Goal: Information Seeking & Learning: Learn about a topic

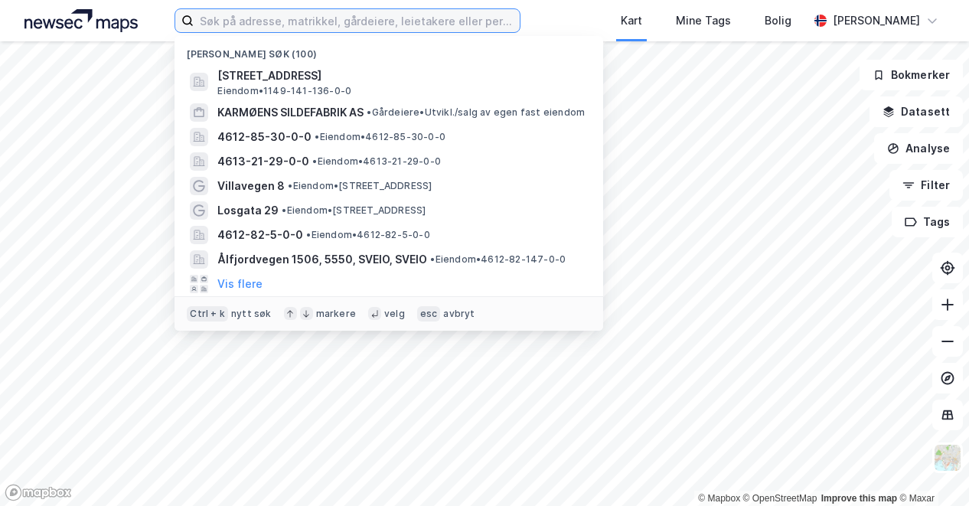
click at [415, 21] on input at bounding box center [357, 20] width 326 height 23
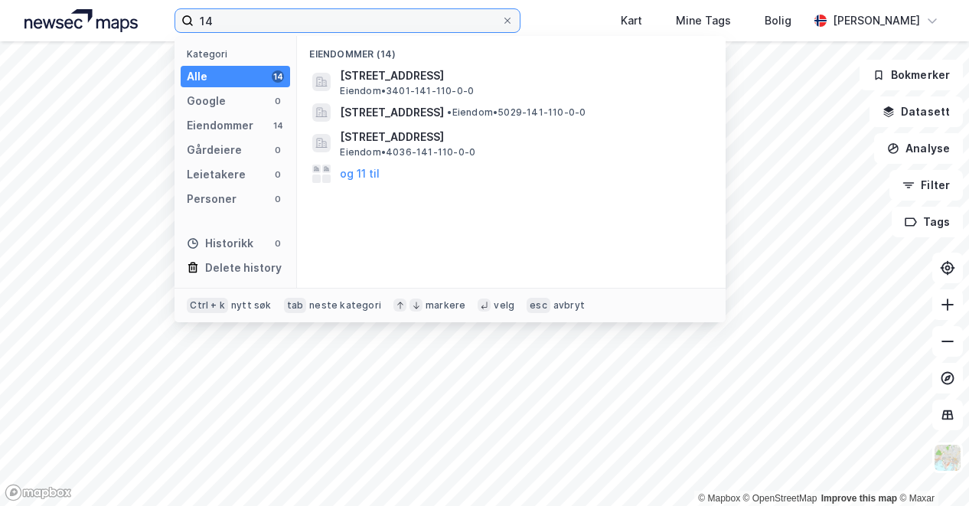
type input "1"
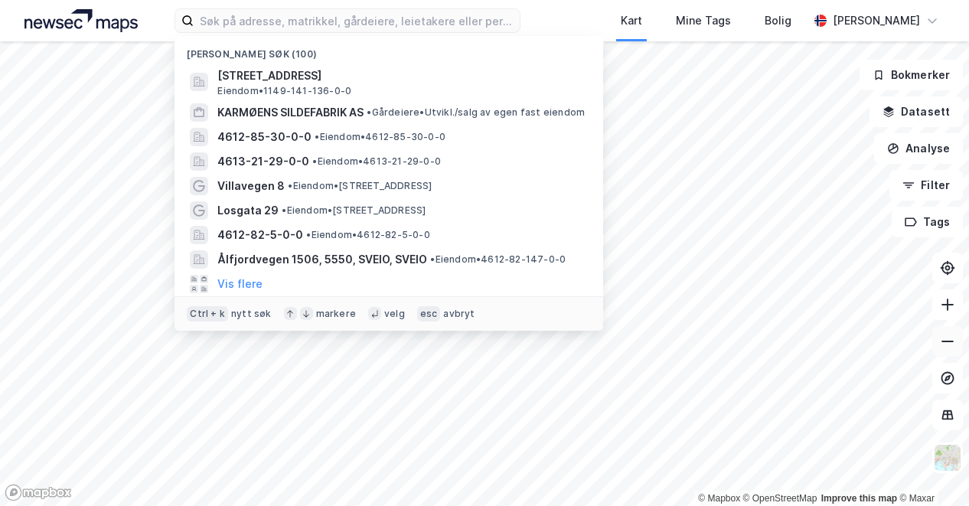
click at [952, 348] on button at bounding box center [947, 341] width 31 height 31
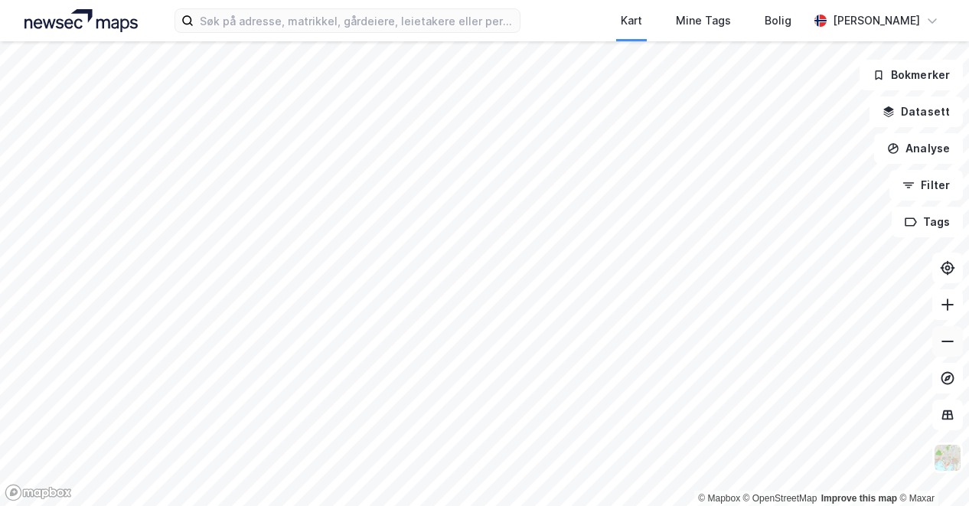
click at [952, 348] on button at bounding box center [947, 341] width 31 height 31
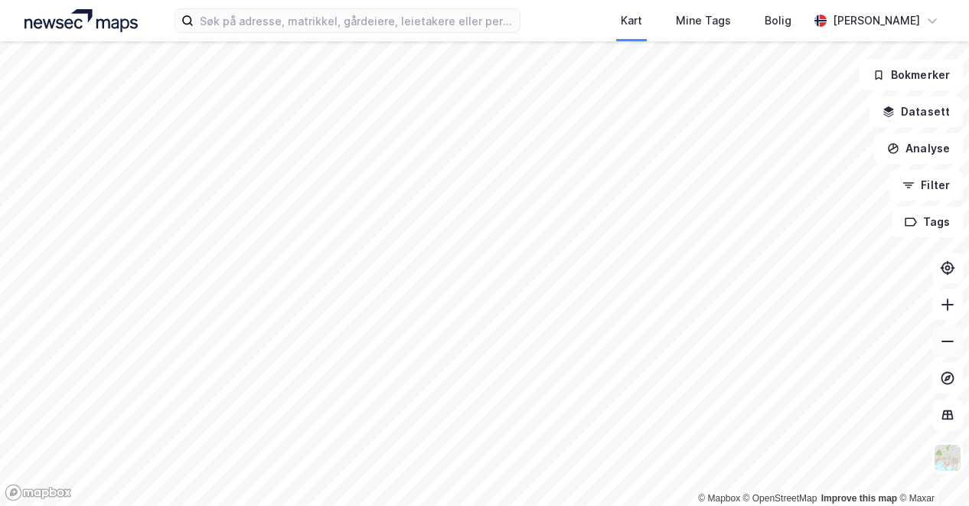
click at [952, 348] on button at bounding box center [947, 341] width 31 height 31
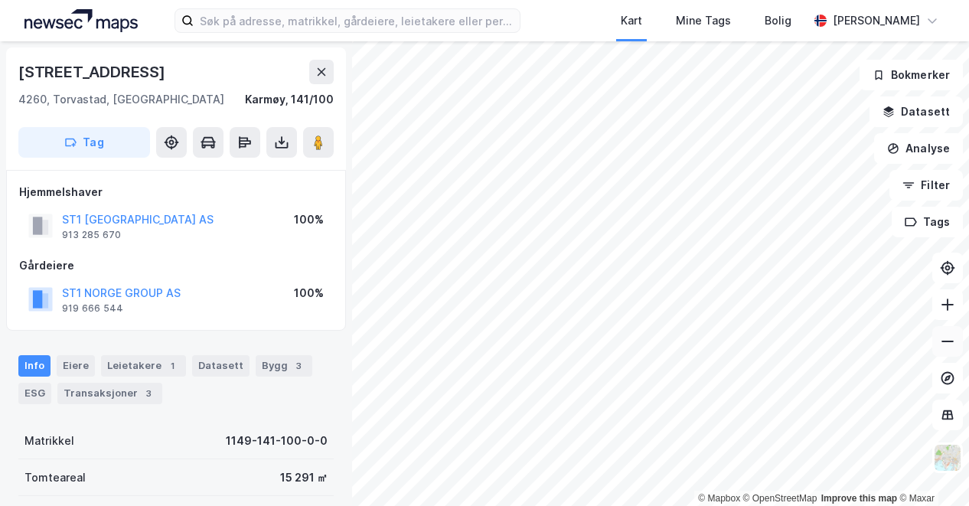
click at [949, 333] on button at bounding box center [947, 341] width 31 height 31
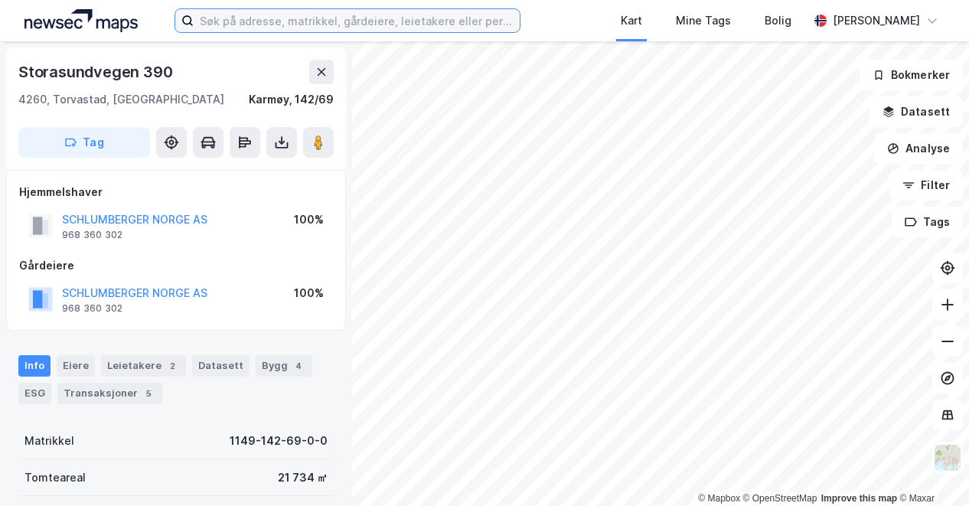
click at [291, 24] on input at bounding box center [357, 20] width 326 height 23
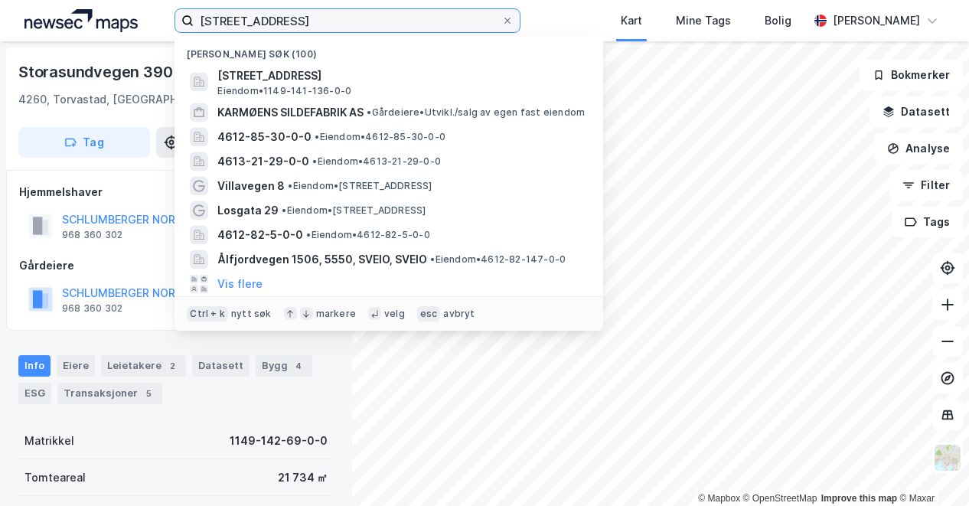
drag, startPoint x: 286, startPoint y: 19, endPoint x: 106, endPoint y: 18, distance: 180.6
click at [106, 18] on div "storasundvegen 110 Nylige søk (100) [STREET_ADDRESS], [GEOGRAPHIC_DATA] Eiendom…" at bounding box center [484, 20] width 969 height 41
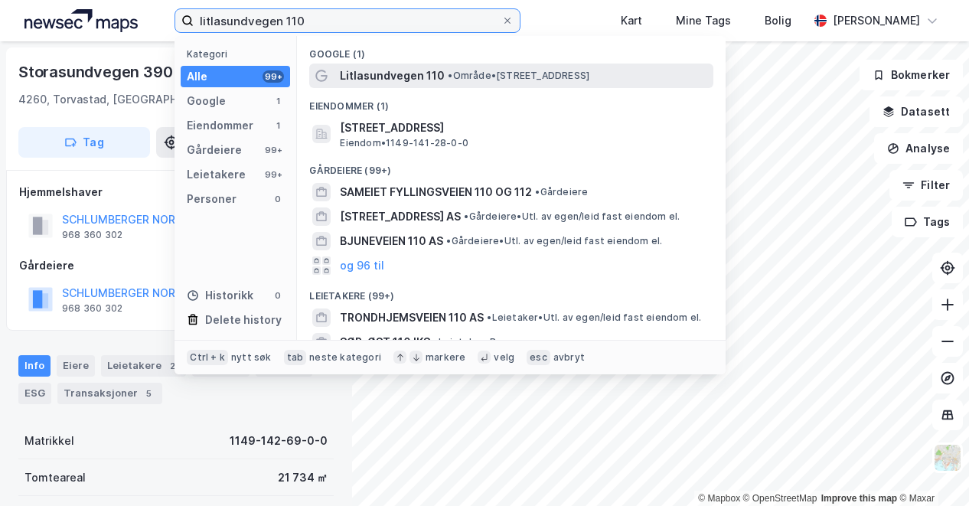
type input "litlasundvegen 110"
click at [387, 77] on span "Litlasundvegen 110" at bounding box center [392, 76] width 105 height 18
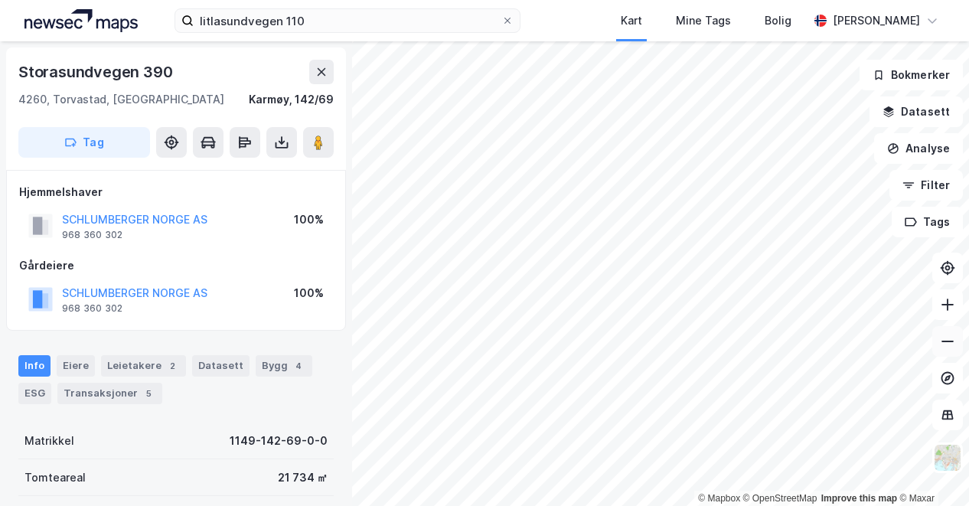
click at [946, 335] on icon at bounding box center [947, 341] width 15 height 15
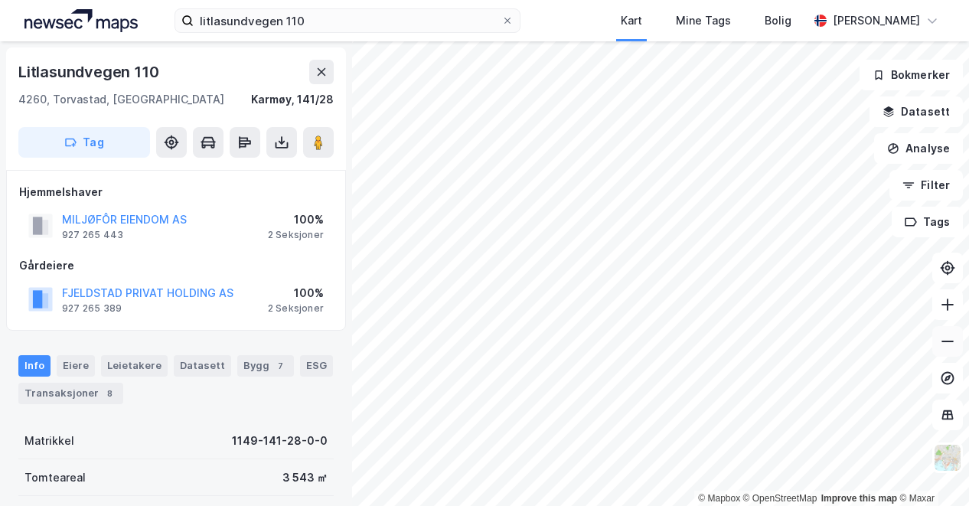
click at [951, 347] on icon at bounding box center [947, 341] width 15 height 15
